Goal: Use online tool/utility: Use online tool/utility

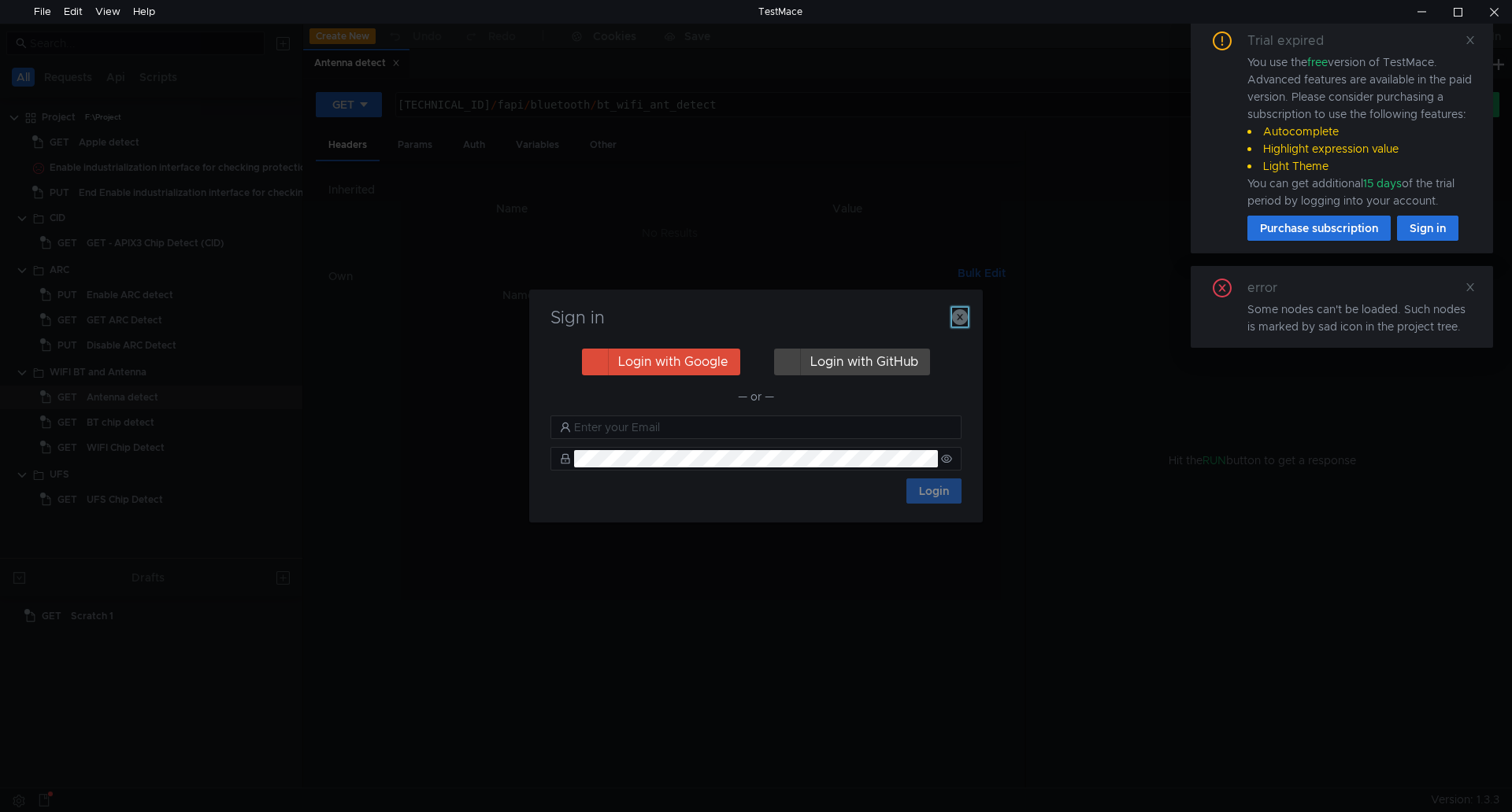
click at [956, 311] on icon "button" at bounding box center [960, 317] width 16 height 16
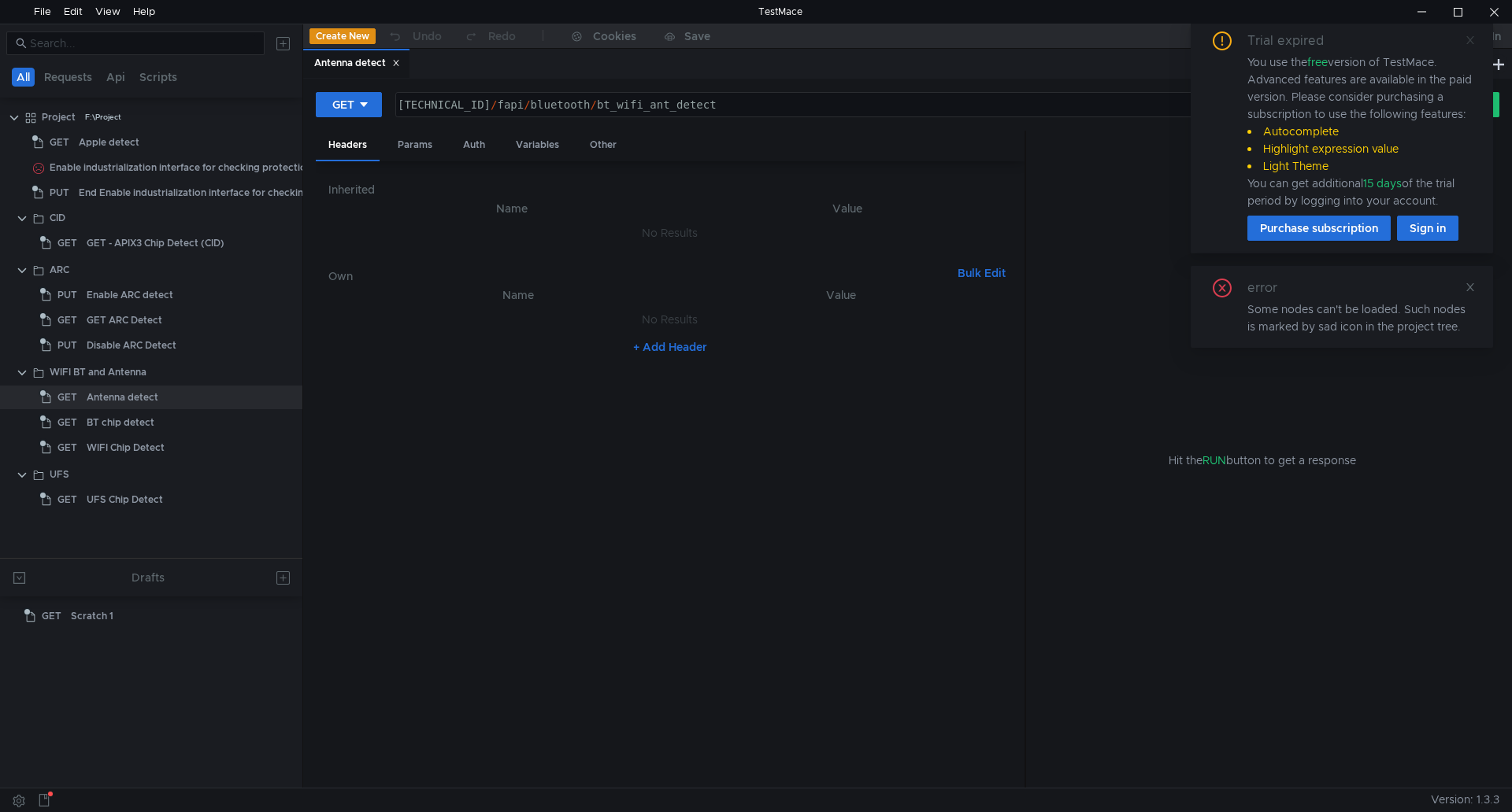
click at [1472, 42] on icon at bounding box center [1470, 40] width 11 height 11
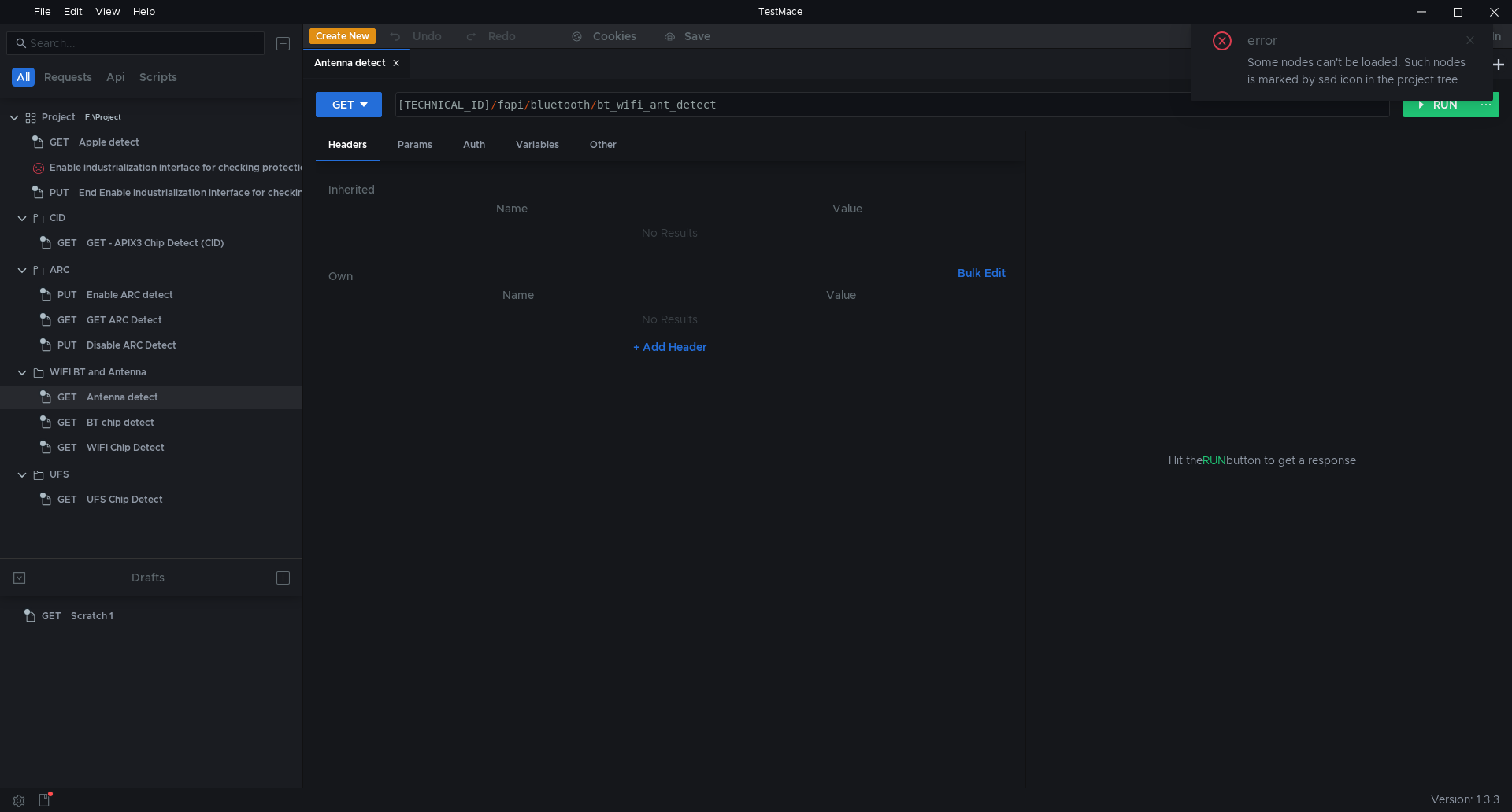
click at [1470, 41] on icon at bounding box center [1470, 40] width 11 height 11
click at [1422, 106] on button "RUN" at bounding box center [1438, 104] width 70 height 25
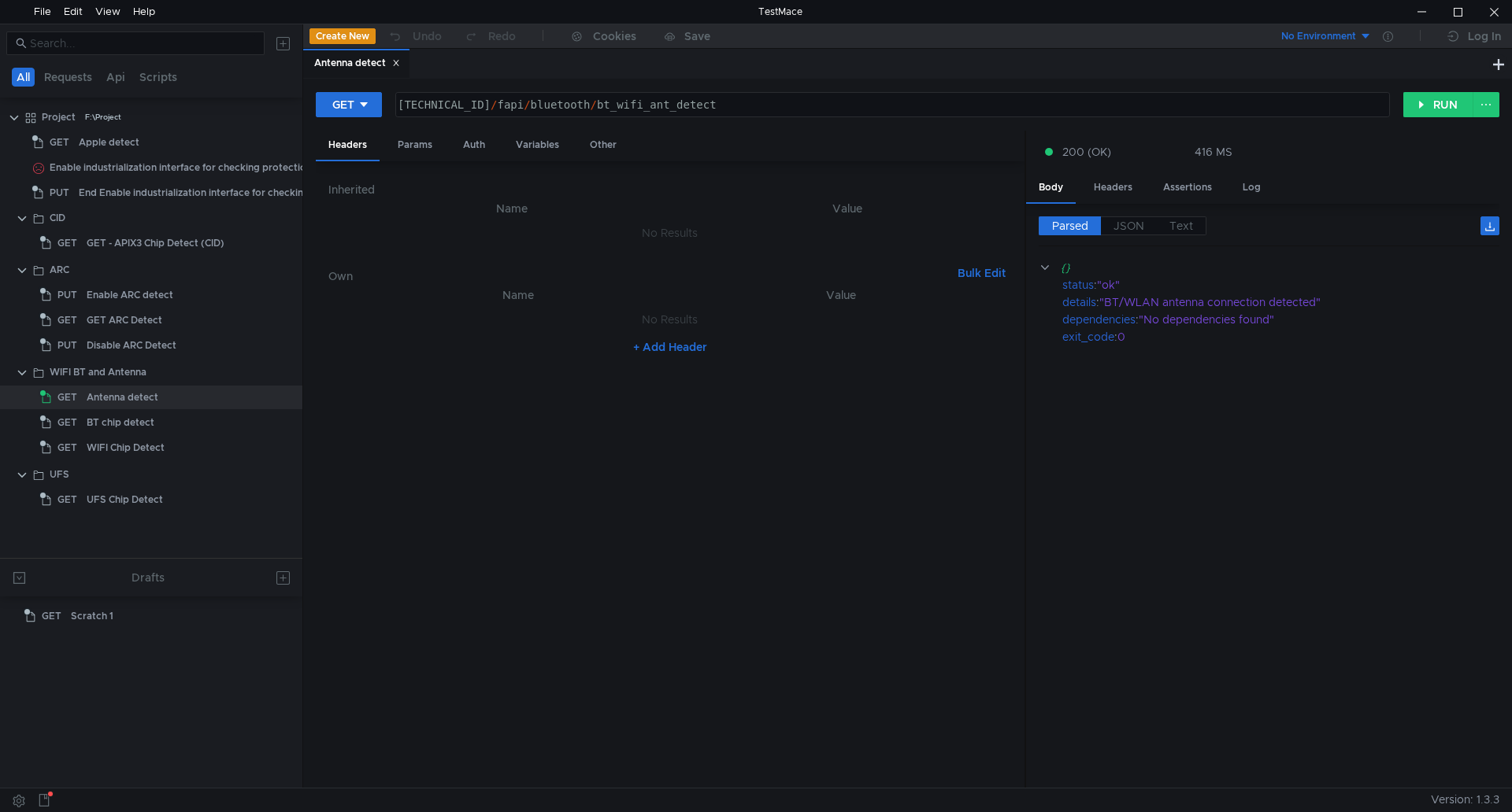
click at [1187, 358] on cdk-virtual-scroll-viewport "{} status : "ok" details : "BT/WLAN antenna connection detected" dependencies :…" at bounding box center [1268, 517] width 461 height 517
drag, startPoint x: 1115, startPoint y: 304, endPoint x: 1313, endPoint y: 306, distance: 198.0
click at [1313, 306] on div ""BT/WLAN antenna connection detected"" at bounding box center [1289, 302] width 379 height 17
click at [1174, 572] on cdk-virtual-scroll-viewport "{} status : "ok" details : "BT/WLAN antenna connection detected" dependencies :…" at bounding box center [1268, 517] width 461 height 517
click at [1488, 14] on div at bounding box center [1493, 11] width 36 height 23
